Goal: Task Accomplishment & Management: Manage account settings

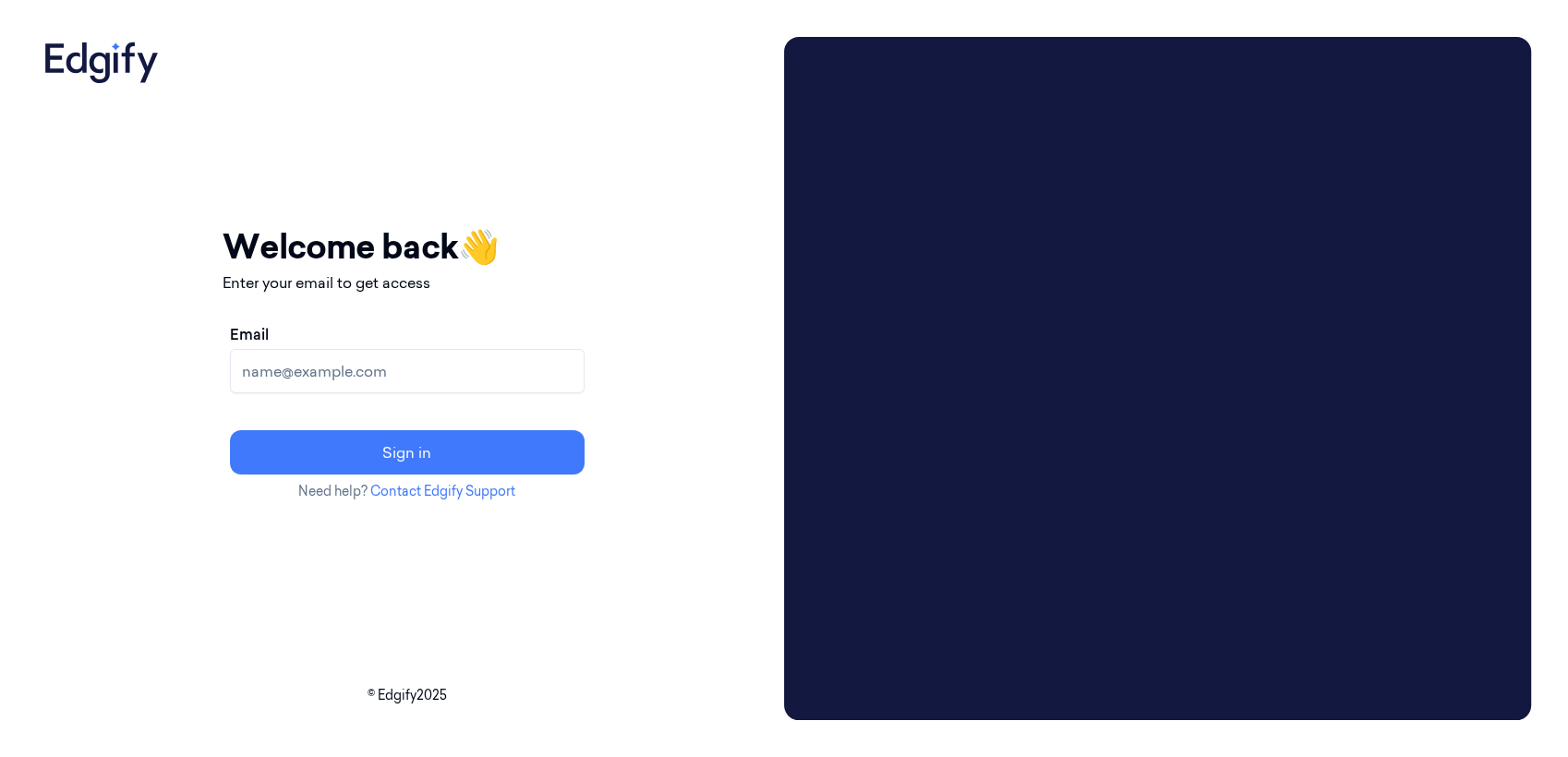
click at [493, 382] on input "Email" at bounding box center [407, 371] width 355 height 44
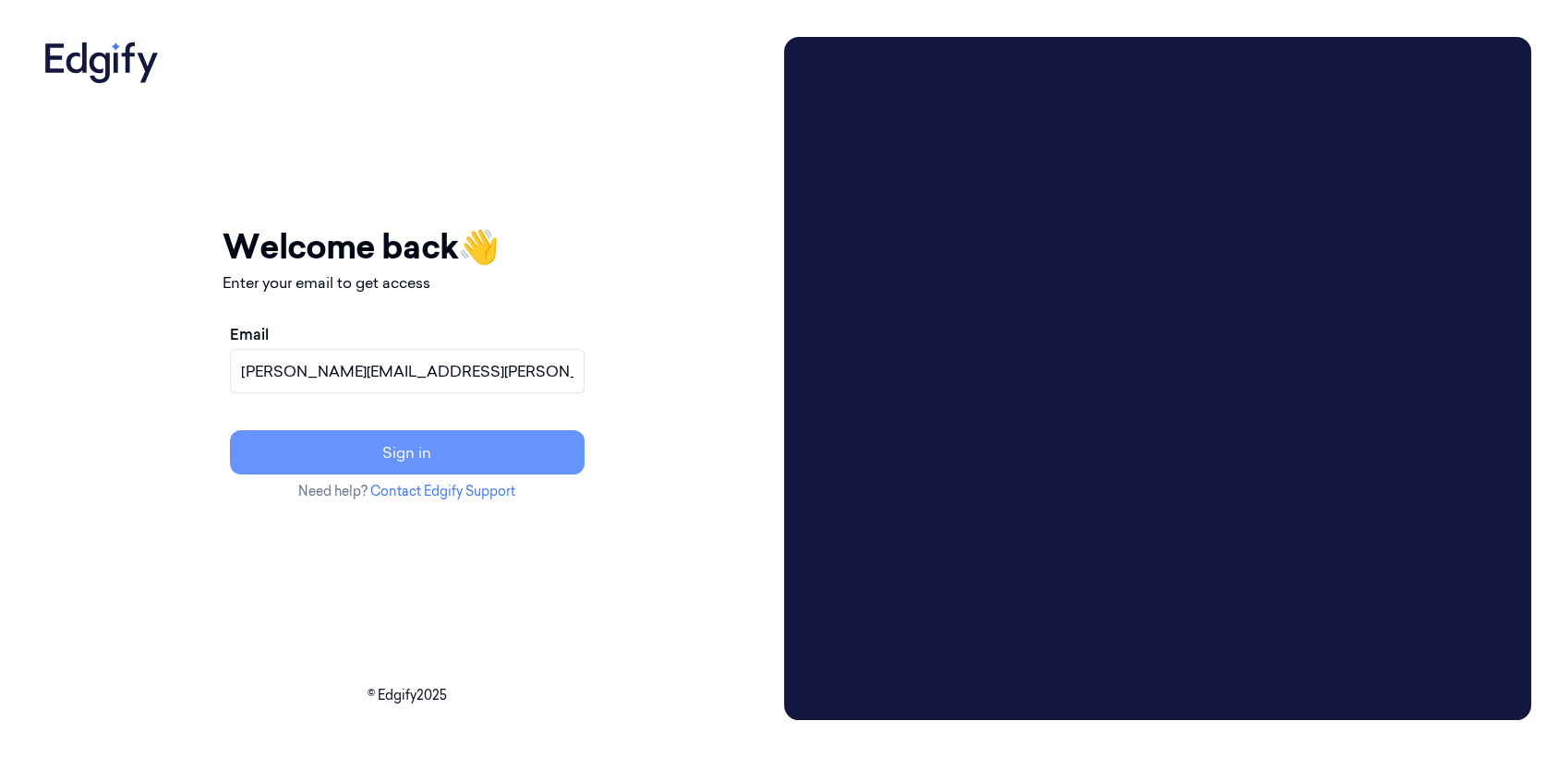
type input "adams.alexis@heb.com"
click at [502, 445] on button "Sign in" at bounding box center [407, 452] width 355 height 44
